Goal: Navigation & Orientation: Find specific page/section

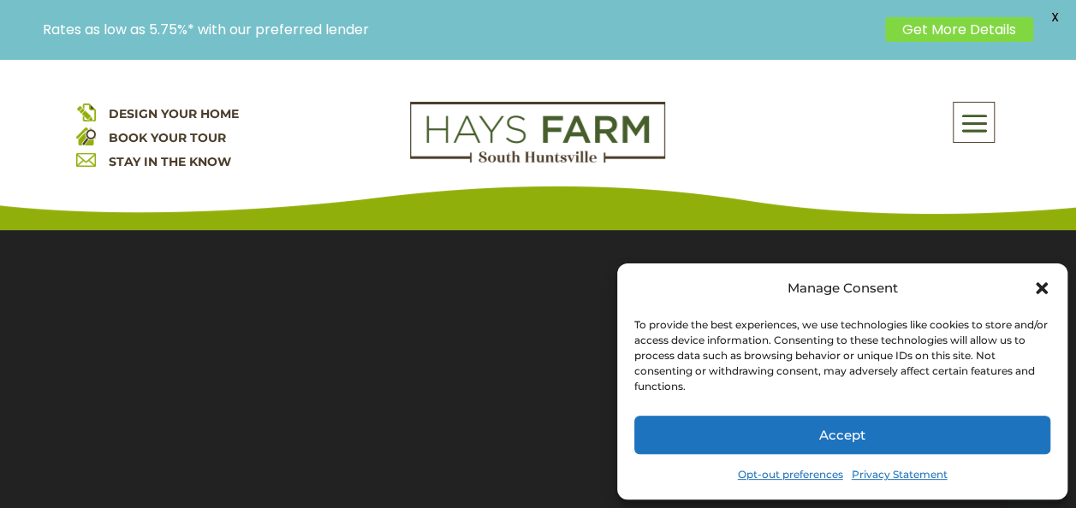
drag, startPoint x: 1040, startPoint y: 284, endPoint x: 1028, endPoint y: 280, distance: 12.7
click at [1040, 282] on icon "Close dialog" at bounding box center [1041, 288] width 17 height 17
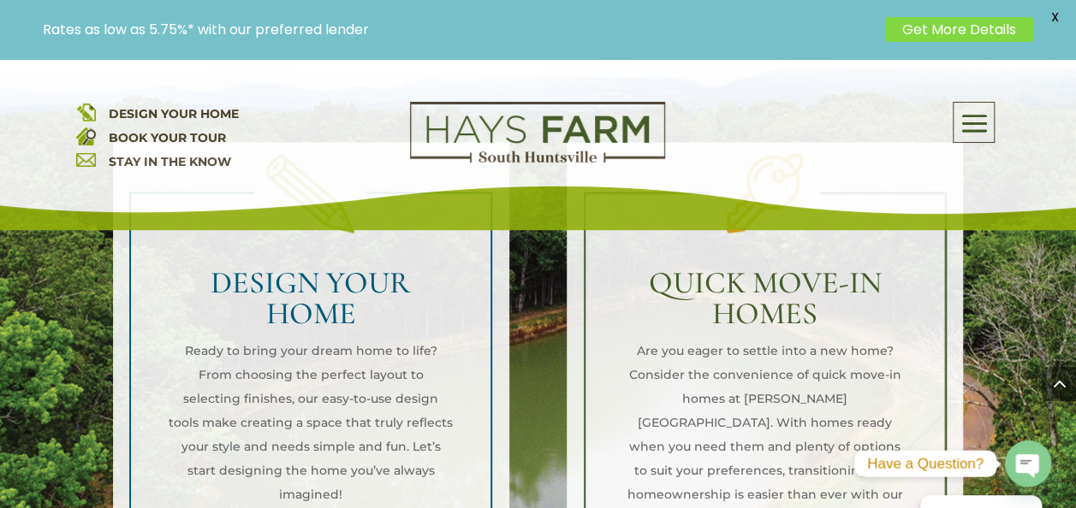
scroll to position [1283, 0]
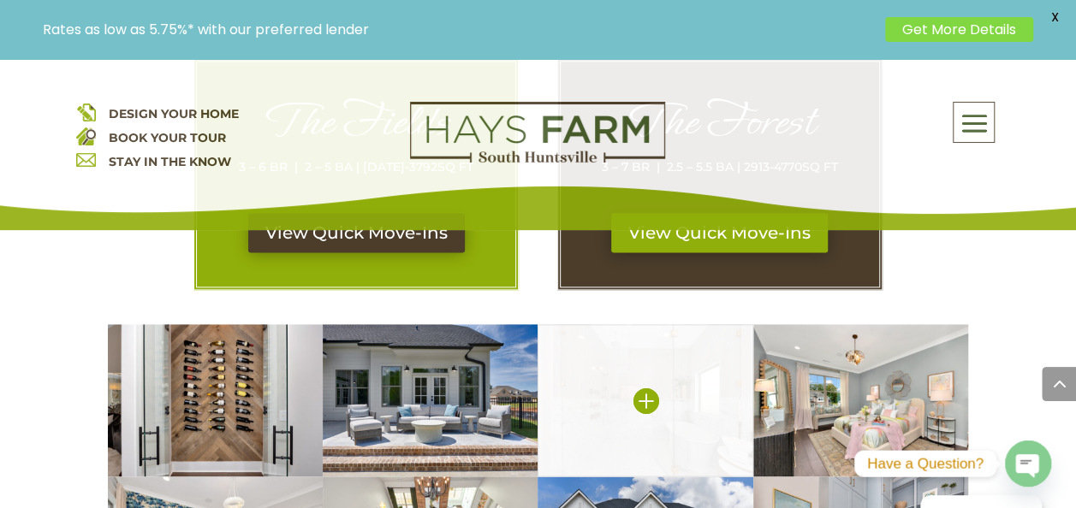
scroll to position [1198, 0]
